Goal: Find specific page/section: Find specific page/section

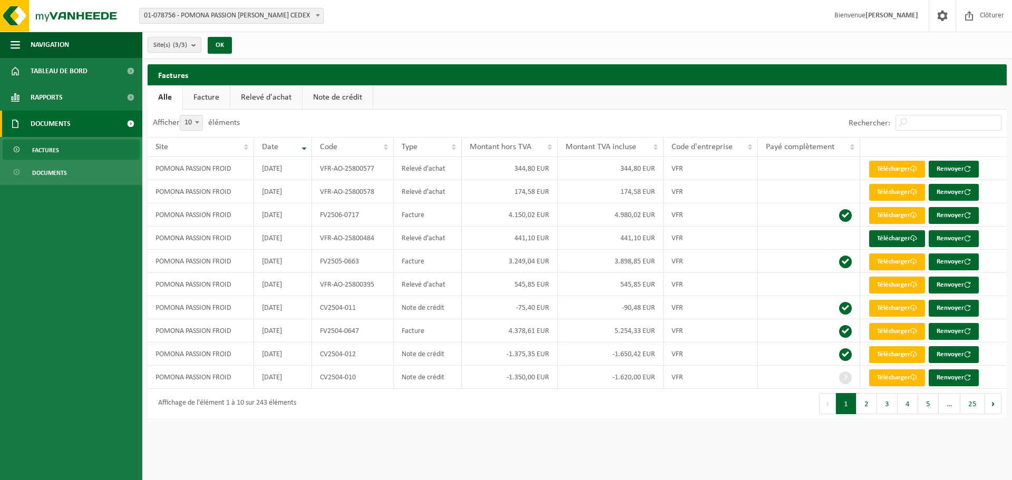
drag, startPoint x: 55, startPoint y: 170, endPoint x: 54, endPoint y: 153, distance: 16.9
click at [55, 171] on span "Documents" at bounding box center [49, 173] width 35 height 20
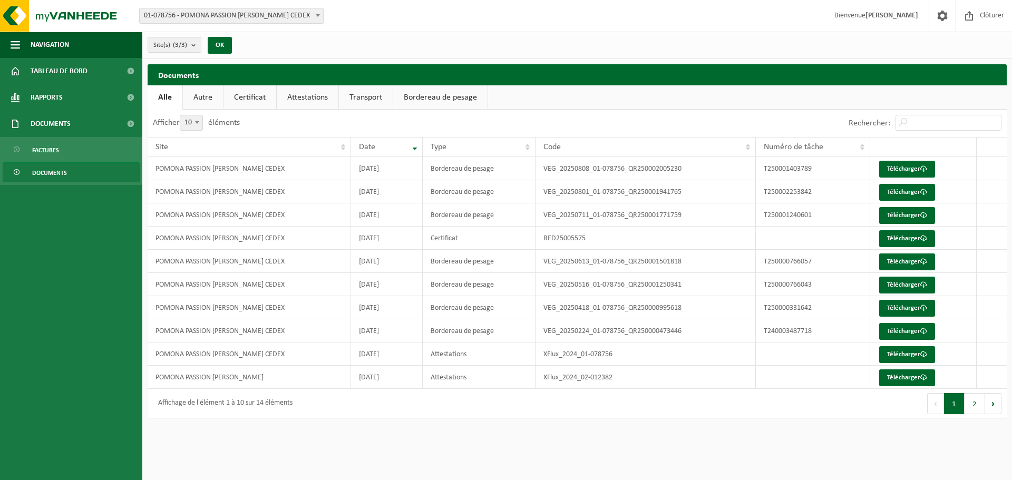
click at [56, 149] on span "Factures" at bounding box center [45, 150] width 27 height 20
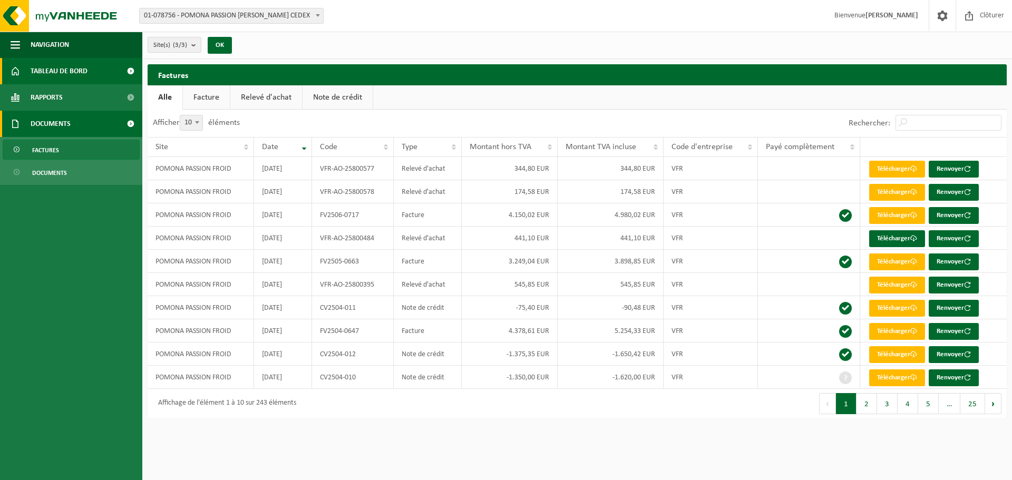
click at [52, 66] on span "Tableau de bord" at bounding box center [59, 71] width 57 height 26
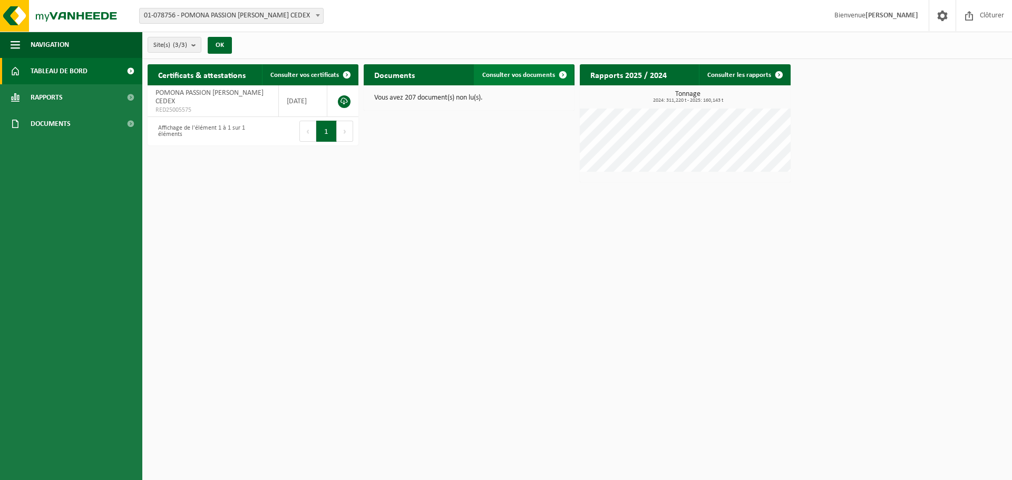
click at [520, 74] on span "Consulter vos documents" at bounding box center [519, 75] width 73 height 7
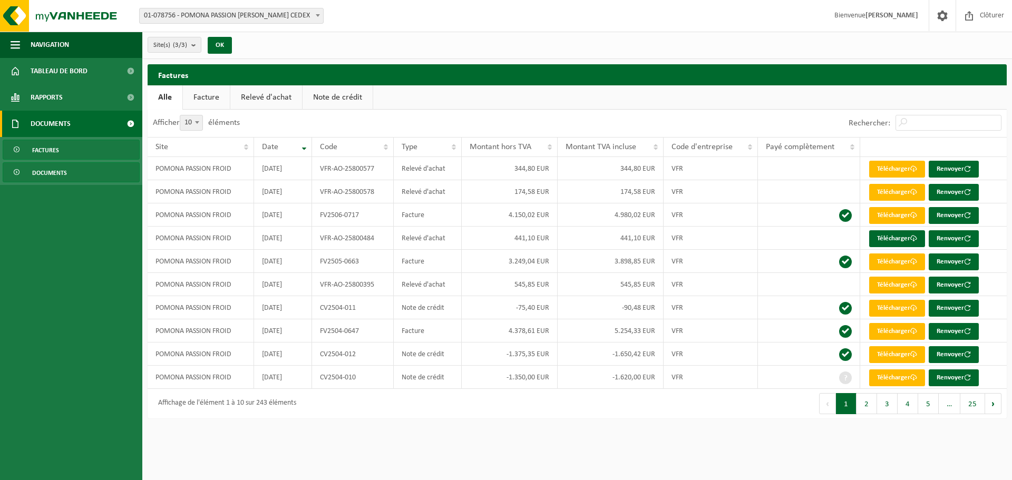
click at [71, 176] on link "Documents" at bounding box center [71, 172] width 137 height 20
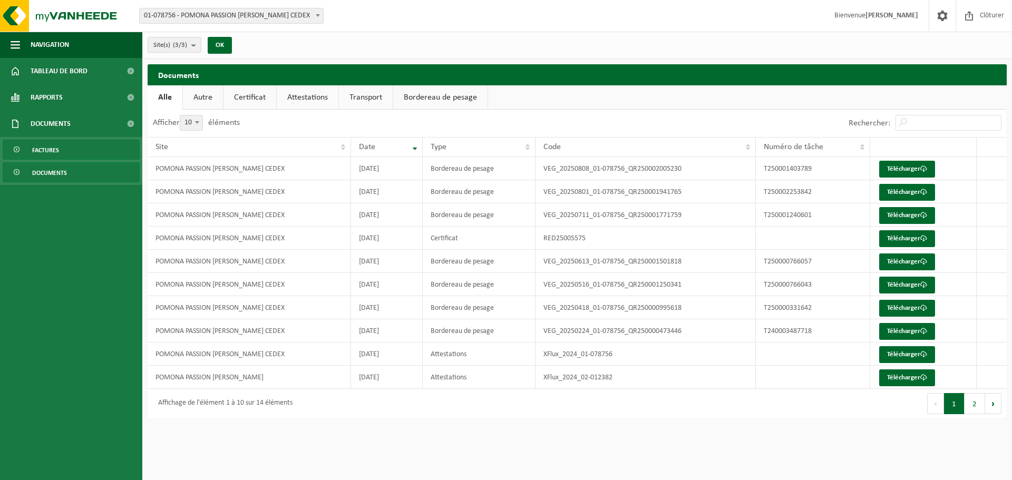
click at [93, 153] on link "Factures" at bounding box center [71, 150] width 137 height 20
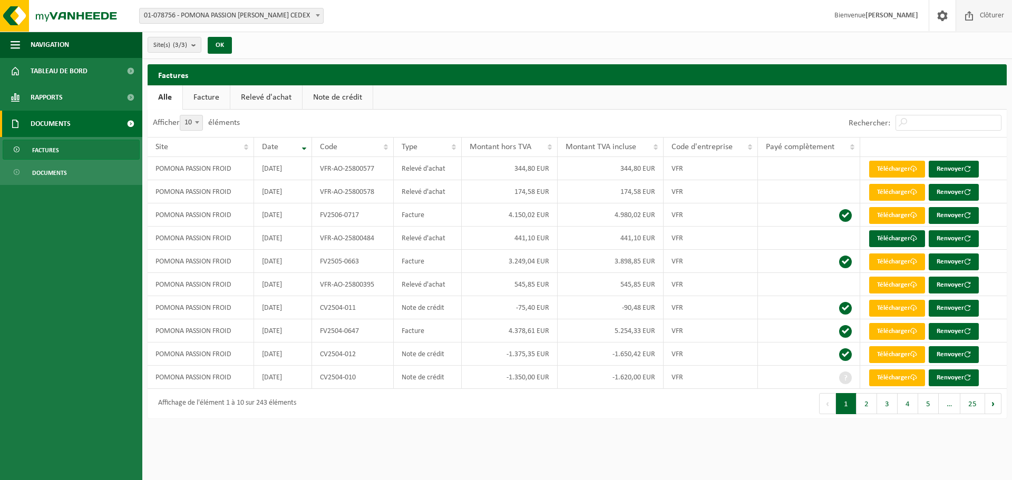
click at [980, 20] on span "Clôturer" at bounding box center [993, 15] width 30 height 31
